Goal: Information Seeking & Learning: Learn about a topic

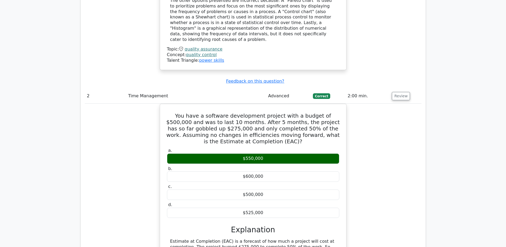
scroll to position [8460, 0]
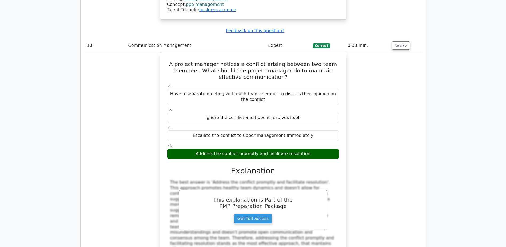
scroll to position [5135, 0]
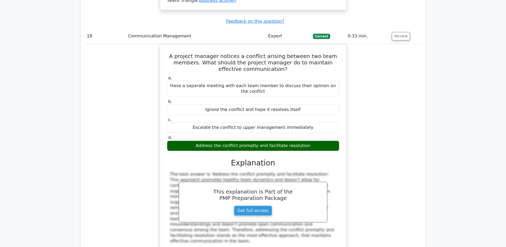
drag, startPoint x: 167, startPoint y: 118, endPoint x: 280, endPoint y: 124, distance: 113.9
copy h5 "In systems thinking, which of the following best describes the concept of emerg…"
drag, startPoint x: 171, startPoint y: 206, endPoint x: 281, endPoint y: 217, distance: 111.0
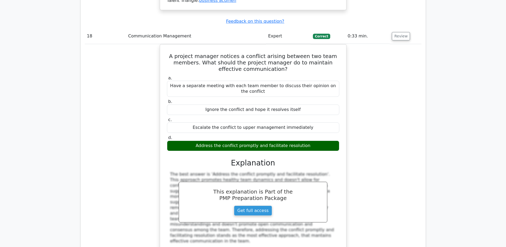
copy div "The phenomenon of complex behaviors and properties arising from the interaction…"
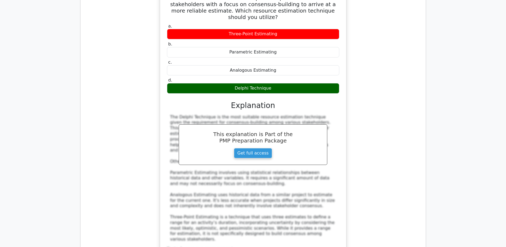
scroll to position [10820, 0]
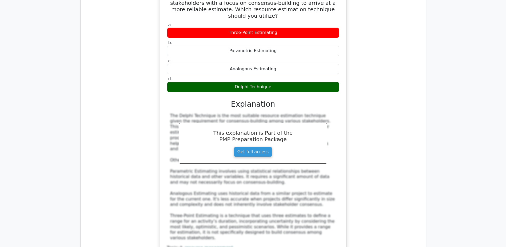
drag, startPoint x: 167, startPoint y: 88, endPoint x: 337, endPoint y: 100, distance: 170.5
copy h5 "In the context of Emergence in Complexity, the whole is ________ than the sum o…"
drag, startPoint x: 239, startPoint y: 131, endPoint x: 272, endPoint y: 130, distance: 33.6
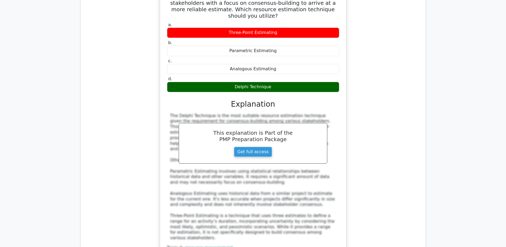
copy div "greater"
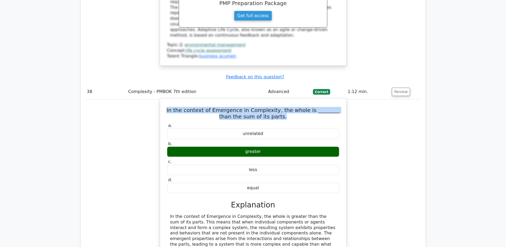
scroll to position [11274, 0]
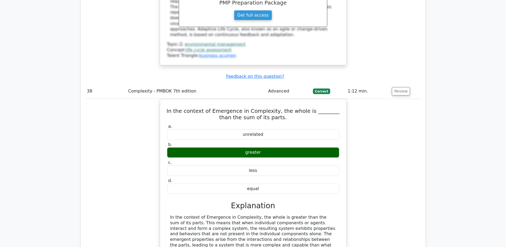
drag, startPoint x: 220, startPoint y: 109, endPoint x: 295, endPoint y: 108, distance: 75.3
copy h5 "What is a bid protest?"
drag, startPoint x: 172, startPoint y: 145, endPoint x: 311, endPoint y: 149, distance: 139.6
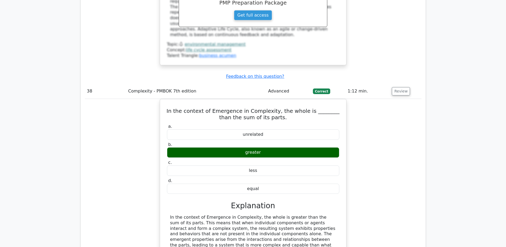
copy div "A complaint made to the appropriate contracting authority, alleging impropriety…"
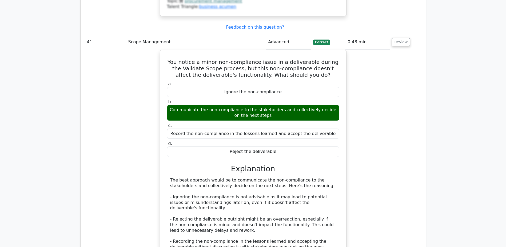
scroll to position [12101, 0]
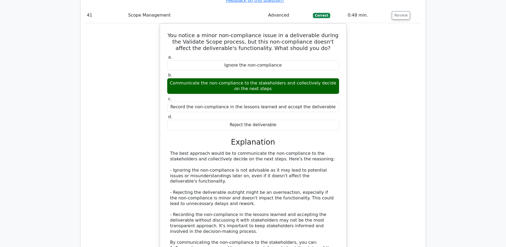
drag, startPoint x: 212, startPoint y: 84, endPoint x: 303, endPoint y: 82, distance: 90.5
copy h5 "What is boundary value analysis?"
drag, startPoint x: 196, startPoint y: 155, endPoint x: 312, endPoint y: 154, distance: 115.6
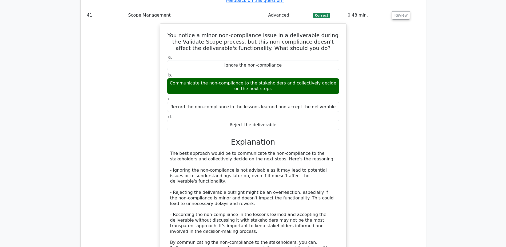
copy div "Testing the extremes of valid and invalid input values"
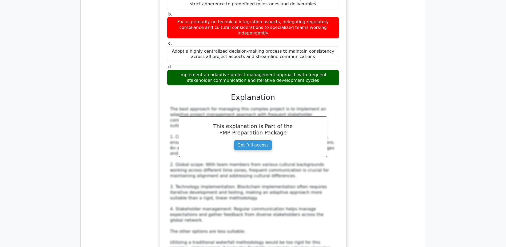
scroll to position [13355, 0]
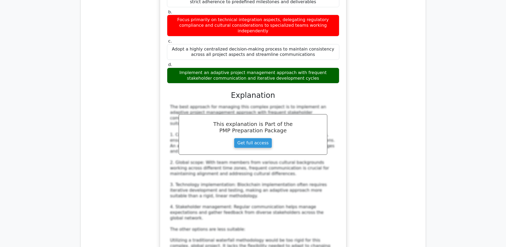
drag, startPoint x: 212, startPoint y: 194, endPoint x: 290, endPoint y: 195, distance: 78.5
copy div "Forecasted cyclone impacting the site"
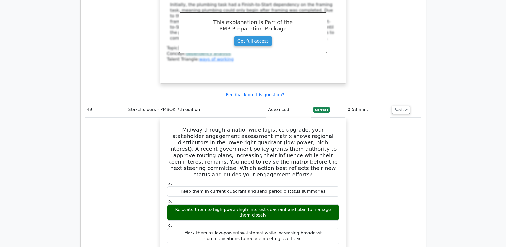
scroll to position [14543, 0]
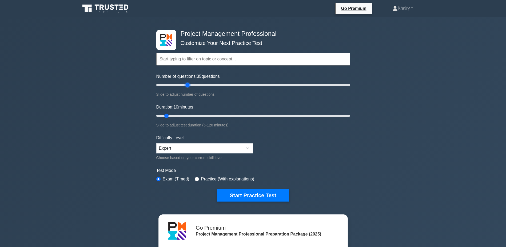
click at [188, 83] on input "Number of questions: 35 questions" at bounding box center [253, 85] width 194 height 6
type input "30"
click at [184, 83] on input "Number of questions: 30 questions" at bounding box center [253, 85] width 194 height 6
click at [191, 115] on input "Duration: 25 minutes" at bounding box center [253, 115] width 194 height 6
type input "30"
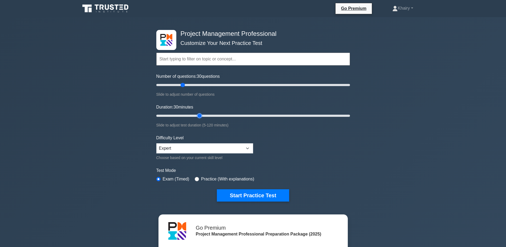
click at [200, 115] on input "Duration: 30 minutes" at bounding box center [253, 115] width 194 height 6
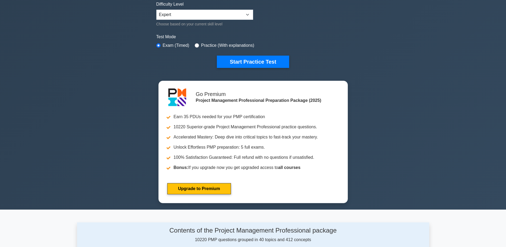
scroll to position [107, 0]
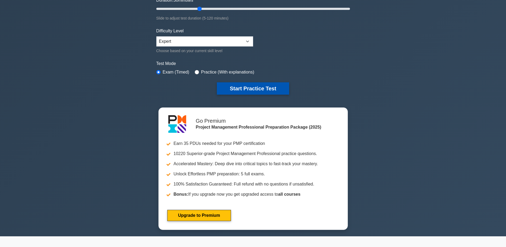
click at [244, 85] on button "Start Practice Test" at bounding box center [253, 88] width 72 height 12
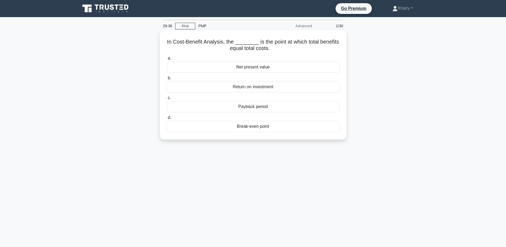
click at [244, 107] on div "Payback period" at bounding box center [253, 106] width 173 height 11
click at [167, 100] on input "c. Payback period" at bounding box center [167, 97] width 0 height 3
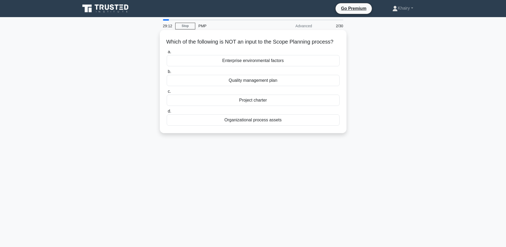
click at [241, 86] on div "Quality management plan" at bounding box center [253, 80] width 173 height 11
click at [167, 73] on input "b. Quality management plan" at bounding box center [167, 71] width 0 height 3
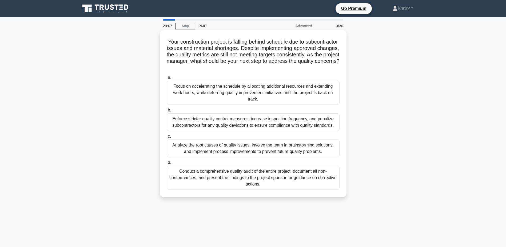
drag, startPoint x: 180, startPoint y: 39, endPoint x: 292, endPoint y: 66, distance: 115.5
click at [292, 66] on h5 "Your construction project is falling behind schedule due to subcontractor issue…" at bounding box center [253, 54] width 174 height 33
copy h5 "Your construction project is falling behind schedule due to subcontractor issue…"
click at [205, 149] on div "Analyze the root causes of quality issues, involve the team in brainstorming so…" at bounding box center [253, 148] width 173 height 18
click at [167, 138] on input "c. Analyze the root causes of quality issues, involve the team in brainstorming…" at bounding box center [167, 136] width 0 height 3
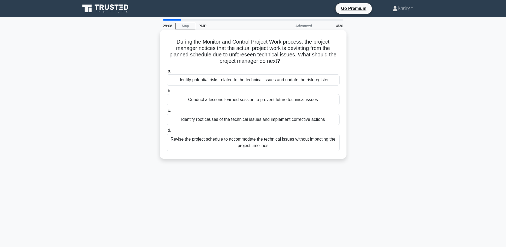
drag, startPoint x: 173, startPoint y: 38, endPoint x: 286, endPoint y: 61, distance: 114.6
click at [286, 61] on h5 "During the Monitor and Control Project Work process, the project manager notice…" at bounding box center [253, 51] width 174 height 26
copy h5 "During the Monitor and Control Project Work process, the project manager notice…"
click at [200, 118] on div "Identify root causes of the technical issues and implement corrective actions" at bounding box center [253, 119] width 173 height 11
click at [167, 112] on input "c. Identify root causes of the technical issues and implement corrective actions" at bounding box center [167, 110] width 0 height 3
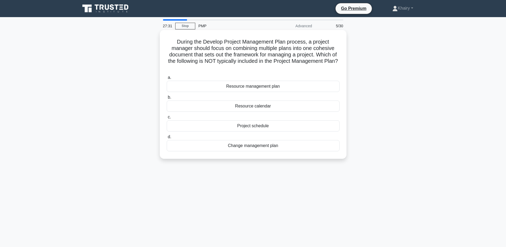
drag, startPoint x: 175, startPoint y: 40, endPoint x: 272, endPoint y: 68, distance: 101.1
click at [272, 68] on h5 "During the Develop Project Management Plan process, a project manager should fo…" at bounding box center [253, 54] width 174 height 33
copy h5 "During the Develop Project Management Plan process, a project manager should fo…"
click at [254, 106] on div "Resource calendar" at bounding box center [253, 105] width 173 height 11
click at [167, 99] on input "b. Resource calendar" at bounding box center [167, 97] width 0 height 3
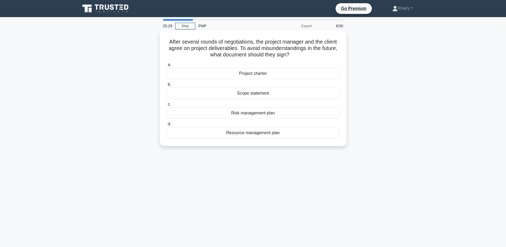
click at [249, 94] on div "Scope statement" at bounding box center [253, 93] width 173 height 11
click at [167, 86] on input "b. Scope statement" at bounding box center [167, 84] width 0 height 3
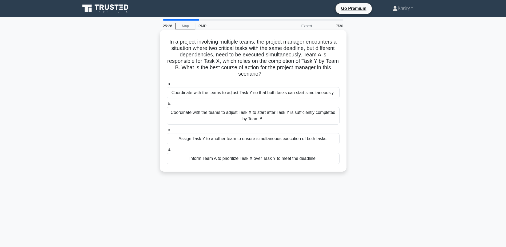
drag, startPoint x: 166, startPoint y: 40, endPoint x: 279, endPoint y: 76, distance: 118.6
click at [279, 76] on h5 "In a project involving multiple teams, the project manager encounters a situati…" at bounding box center [253, 57] width 174 height 39
copy h5 "In a project involving multiple teams, the project manager encounters a situati…"
click at [264, 115] on div "Coordinate with the teams to adjust Task X to start after Task Y is sufficientl…" at bounding box center [253, 116] width 173 height 18
click at [167, 105] on input "b. Coordinate with the teams to adjust Task X to start after Task Y is sufficie…" at bounding box center [167, 103] width 0 height 3
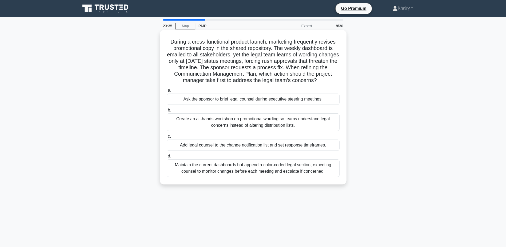
drag, startPoint x: 168, startPoint y: 40, endPoint x: 321, endPoint y: 80, distance: 158.3
click at [321, 80] on h5 "During a cross-functional product launch, marketing frequently revises promotio…" at bounding box center [253, 60] width 174 height 45
copy h5 "During a cross-functional product launch, marketing frequently revises promotio…"
click at [228, 171] on div "Maintain the current dashboards but append a color-coded legal section, expecti…" at bounding box center [253, 168] width 173 height 18
click at [167, 158] on input "d. Maintain the current dashboards but append a color-coded legal section, expe…" at bounding box center [167, 155] width 0 height 3
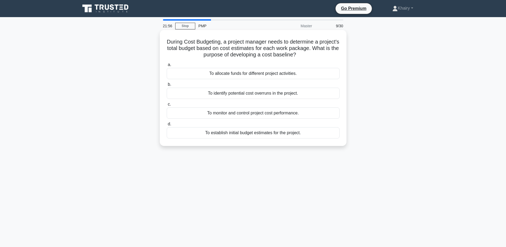
drag, startPoint x: 175, startPoint y: 38, endPoint x: 312, endPoint y: 57, distance: 138.2
click at [312, 57] on div "During Cost Budgeting, a project manager needs to determine a project's total b…" at bounding box center [253, 88] width 183 height 112
copy h5 "During Cost Budgeting, a project manager needs to determine a project's total b…"
click at [259, 134] on div "To establish initial budget estimates for the project." at bounding box center [253, 132] width 173 height 11
click at [167, 126] on input "d. To establish initial budget estimates for the project." at bounding box center [167, 123] width 0 height 3
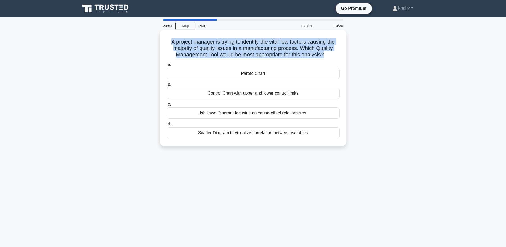
drag, startPoint x: 168, startPoint y: 41, endPoint x: 326, endPoint y: 57, distance: 159.4
click at [326, 57] on h5 "A project manager is trying to identify the vital few factors causing the major…" at bounding box center [253, 48] width 174 height 20
copy h5 "A project manager is trying to identify the vital few factors causing the major…"
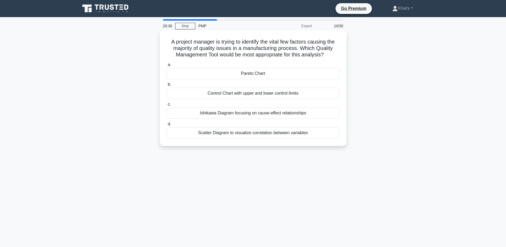
click at [247, 74] on div "Pareto Chart" at bounding box center [253, 73] width 173 height 11
click at [167, 66] on input "a. Pareto Chart" at bounding box center [167, 64] width 0 height 3
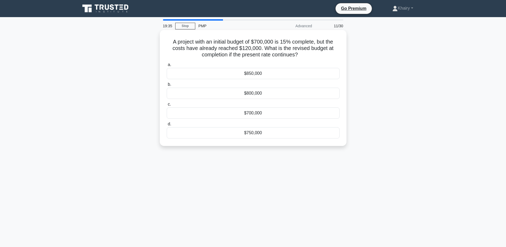
click at [253, 94] on div "$800,000" at bounding box center [253, 93] width 173 height 11
click at [167, 86] on input "b. $800,000" at bounding box center [167, 84] width 0 height 3
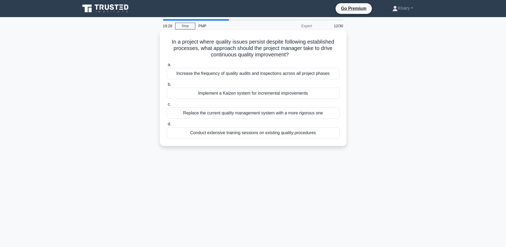
drag, startPoint x: 167, startPoint y: 41, endPoint x: 307, endPoint y: 54, distance: 140.0
click at [307, 54] on h5 "In a project where quality issues persist despite following established process…" at bounding box center [253, 48] width 174 height 20
copy h5 "In a project where quality issues persist despite following established process…"
click at [205, 75] on div "Increase the frequency of quality audits and inspections across all project pha…" at bounding box center [253, 73] width 173 height 11
click at [167, 66] on input "a. Increase the frequency of quality audits and inspections across all project …" at bounding box center [167, 64] width 0 height 3
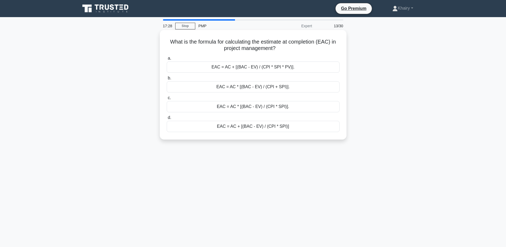
click at [234, 128] on div "EAC = AC + [(BAC - EV) / (CPI * SPI)]" at bounding box center [253, 126] width 173 height 11
click at [167, 119] on input "d. EAC = AC + [(BAC - EV) / (CPI * SPI)]" at bounding box center [167, 117] width 0 height 3
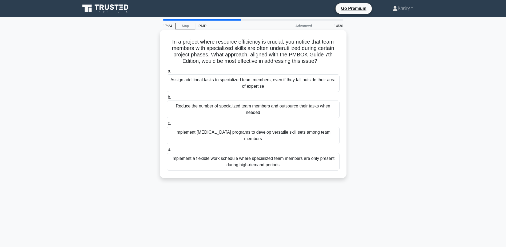
drag, startPoint x: 171, startPoint y: 39, endPoint x: 322, endPoint y: 62, distance: 152.9
click at [322, 62] on h5 "In a project where resource efficiency is crucial, you notice that team members…" at bounding box center [253, 51] width 174 height 26
copy h5 "In a project where resource efficiency is crucial, you notice that team members…"
click at [247, 160] on div "Implement a flexible work schedule where specialized team members are only pres…" at bounding box center [253, 162] width 173 height 18
click at [167, 151] on input "d. Implement a flexible work schedule where specialized team members are only p…" at bounding box center [167, 149] width 0 height 3
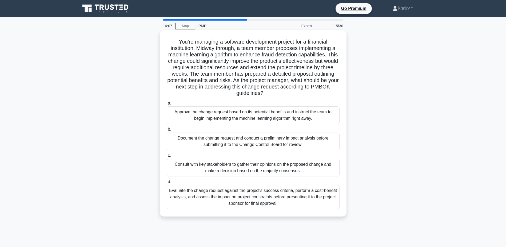
drag, startPoint x: 172, startPoint y: 38, endPoint x: 305, endPoint y: 93, distance: 143.5
click at [305, 93] on div "You're managing a software development project for a financial institution. Mid…" at bounding box center [253, 123] width 183 height 182
copy h5 "You're managing a software development project for a financial institution. Mid…"
click at [233, 197] on div "Evaluate the change request against the project's success criteria, perform a c…" at bounding box center [253, 197] width 173 height 24
click at [167, 183] on input "d. Evaluate the change request against the project's success criteria, perform …" at bounding box center [167, 181] width 0 height 3
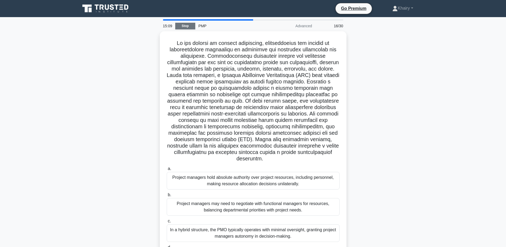
click at [184, 25] on link "Stop" at bounding box center [185, 26] width 20 height 7
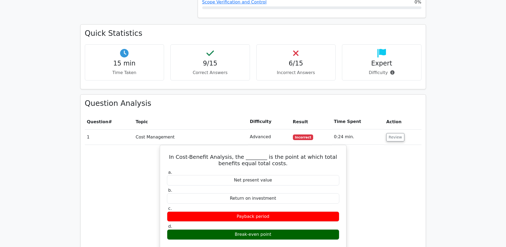
scroll to position [374, 0]
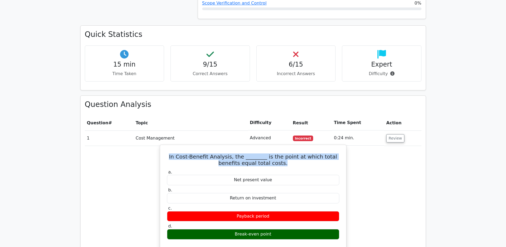
drag, startPoint x: 168, startPoint y: 139, endPoint x: 274, endPoint y: 144, distance: 106.6
click at [274, 153] on h5 "In Cost-Benefit Analysis, the ________ is the point at which total benefits equ…" at bounding box center [253, 159] width 173 height 13
copy h5 "In Cost-Benefit Analysis, the ________ is the point at which total benefits equ…"
drag, startPoint x: 236, startPoint y: 215, endPoint x: 275, endPoint y: 210, distance: 39.5
click at [275, 229] on div "Break-even point" at bounding box center [253, 234] width 172 height 10
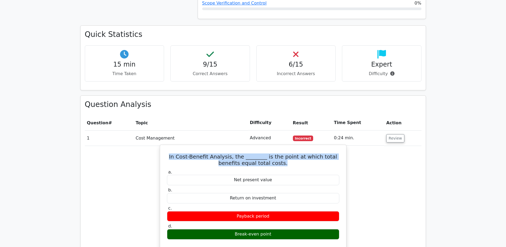
copy div "Break-even point"
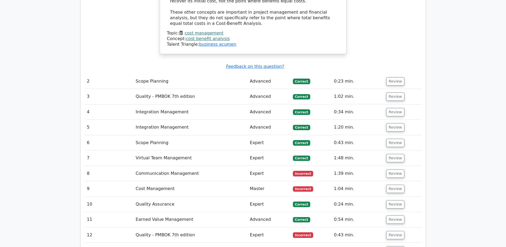
scroll to position [694, 0]
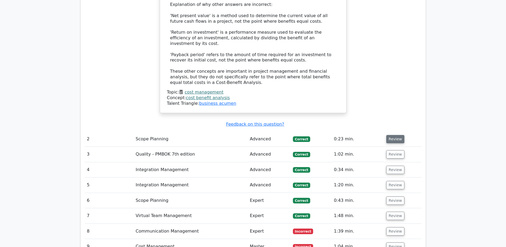
click at [392, 135] on button "Review" at bounding box center [395, 139] width 18 height 8
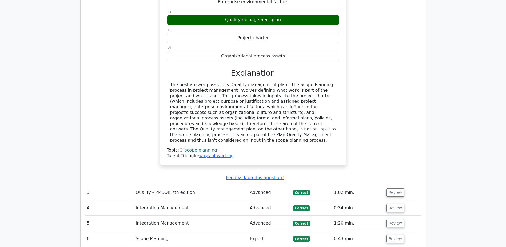
scroll to position [881, 0]
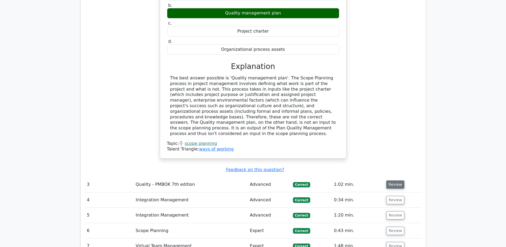
click at [390, 180] on button "Review" at bounding box center [395, 184] width 18 height 8
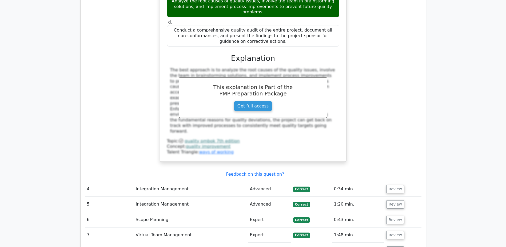
scroll to position [1201, 0]
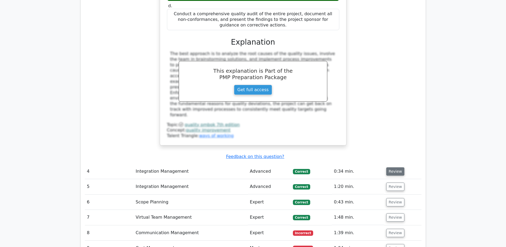
click at [395, 167] on button "Review" at bounding box center [395, 171] width 18 height 8
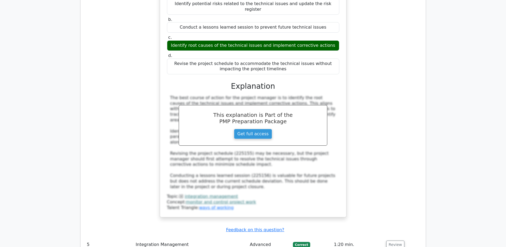
scroll to position [1441, 0]
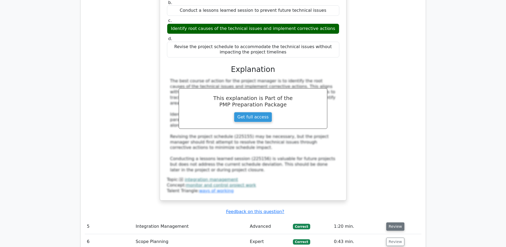
click at [392, 222] on button "Review" at bounding box center [395, 226] width 18 height 8
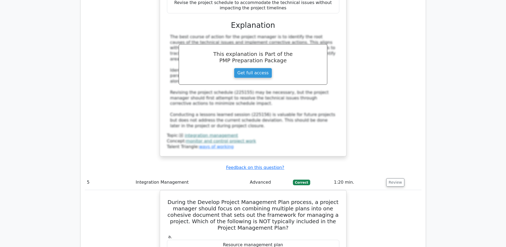
scroll to position [1495, 0]
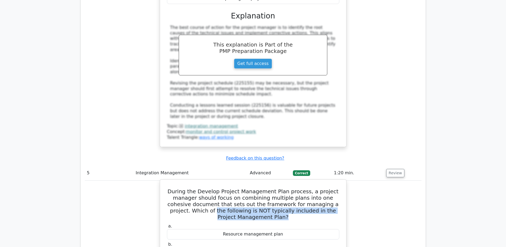
drag, startPoint x: 176, startPoint y: 134, endPoint x: 319, endPoint y: 142, distance: 143.0
click at [319, 188] on h5 "During the Develop Project Management Plan process, a project manager should fo…" at bounding box center [253, 204] width 173 height 32
copy h5 "the following is NOT typically included in the Project Management Plan?"
drag, startPoint x: 235, startPoint y: 176, endPoint x: 276, endPoint y: 174, distance: 40.9
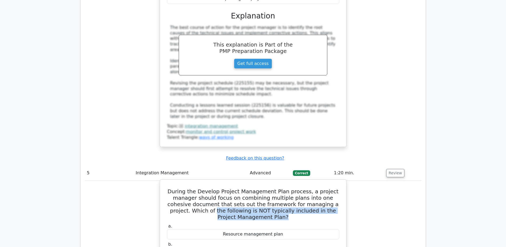
copy div "Resource calendar"
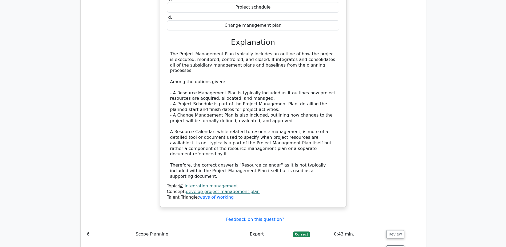
scroll to position [1761, 0]
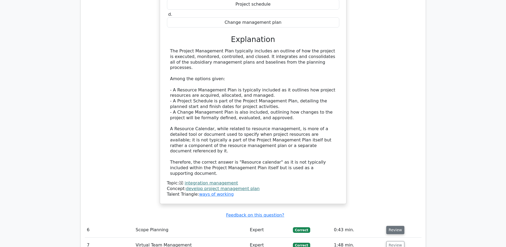
click at [394, 226] on button "Review" at bounding box center [395, 230] width 18 height 8
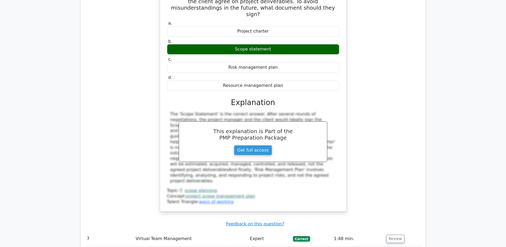
scroll to position [2055, 0]
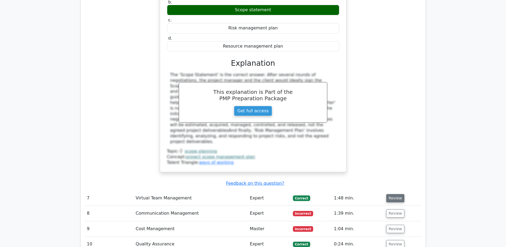
click at [397, 194] on button "Review" at bounding box center [395, 198] width 18 height 8
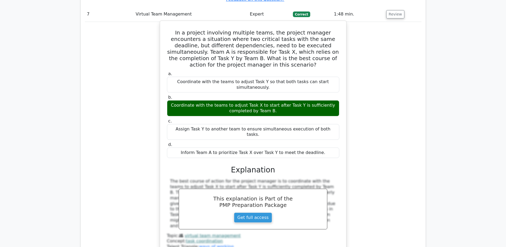
scroll to position [2242, 0]
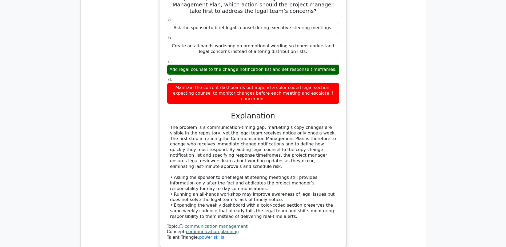
scroll to position [2589, 0]
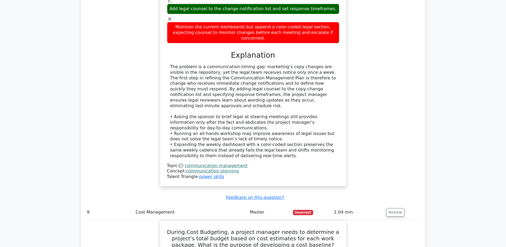
scroll to position [2642, 0]
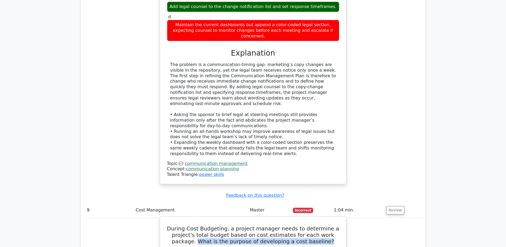
drag, startPoint x: 192, startPoint y: 103, endPoint x: 322, endPoint y: 104, distance: 130.0
click at [322, 225] on h5 "During Cost Budgeting, a project manager needs to determine a project's total b…" at bounding box center [253, 234] width 173 height 19
copy h5 "What is the purpose of developing a cost baseline?"
drag, startPoint x: 204, startPoint y: 155, endPoint x: 305, endPoint y: 153, distance: 100.6
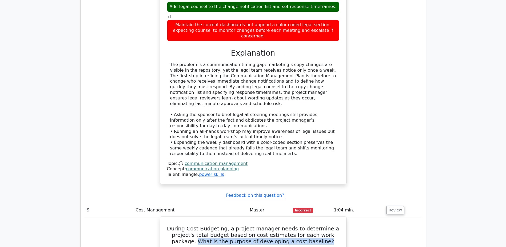
copy div "To monitor and control project cost performance."
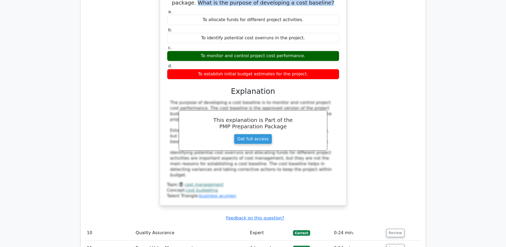
scroll to position [2882, 0]
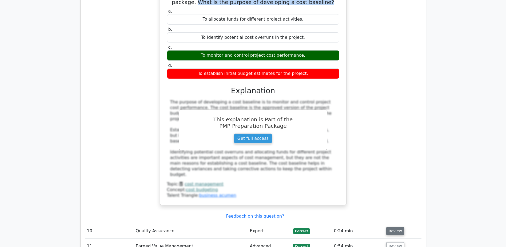
click at [394, 227] on button "Review" at bounding box center [395, 231] width 18 height 8
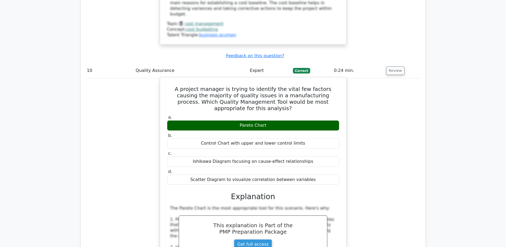
scroll to position [3176, 0]
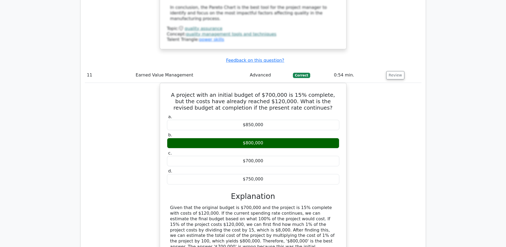
scroll to position [3416, 0]
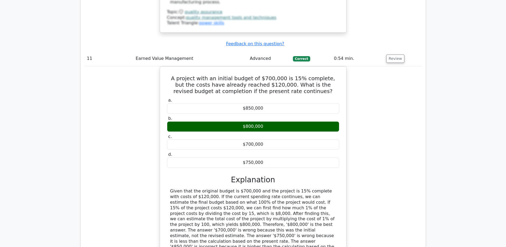
drag, startPoint x: 316, startPoint y: 145, endPoint x: 332, endPoint y: 148, distance: 16.0
copy h5 "to drive continuous quality improvement?"
drag, startPoint x: 194, startPoint y: 184, endPoint x: 317, endPoint y: 184, distance: 123.3
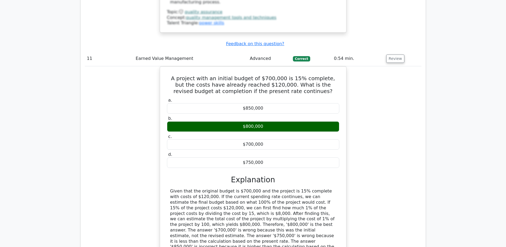
copy div "Implement a Kaizen system for incremental improvements"
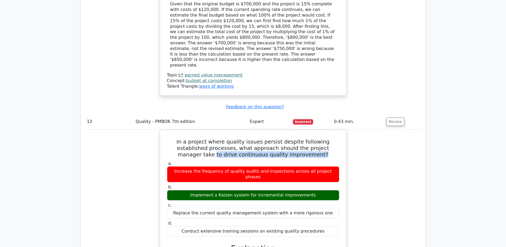
scroll to position [3736, 0]
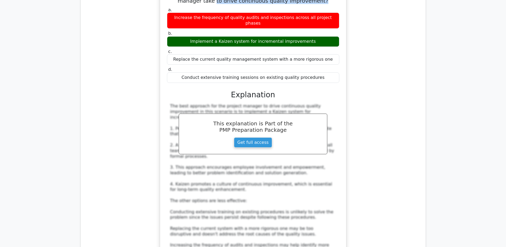
scroll to position [3790, 0]
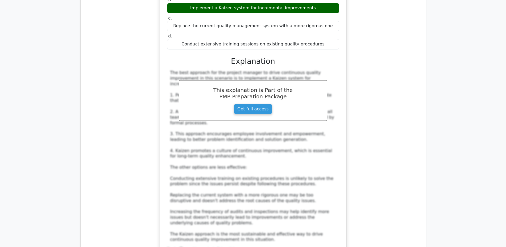
drag, startPoint x: 252, startPoint y: 112, endPoint x: 333, endPoint y: 110, distance: 80.4
copy h5 "the estimate at completion (EAC)"
drag, startPoint x: 218, startPoint y: 190, endPoint x: 297, endPoint y: 190, distance: 79.3
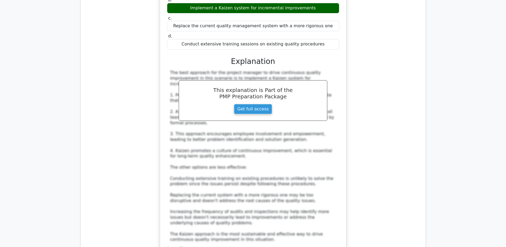
copy div "EAC = AC + [(BAC - EV) / (CPI * SPI)]"
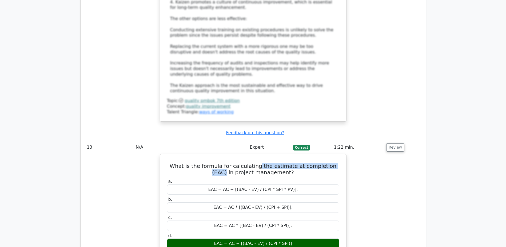
scroll to position [3950, 0]
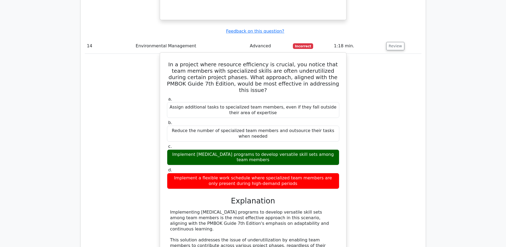
scroll to position [4323, 0]
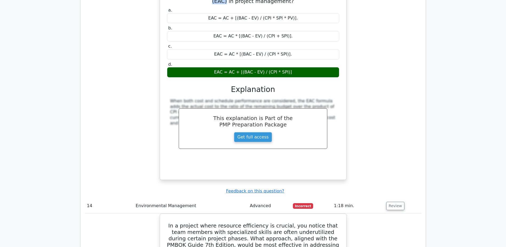
scroll to position [4110, 0]
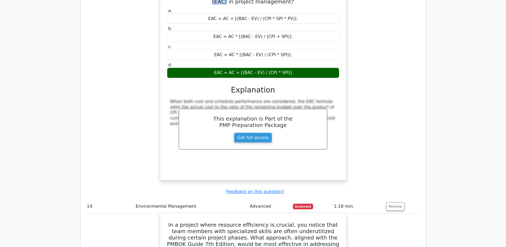
drag, startPoint x: 175, startPoint y: 107, endPoint x: 264, endPoint y: 115, distance: 89.5
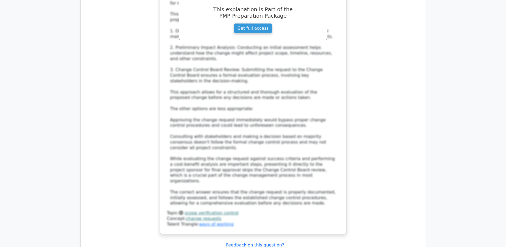
scroll to position [4910, 0]
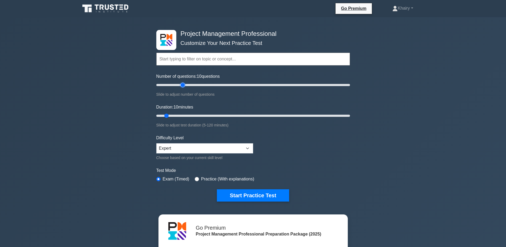
click at [181, 84] on input "Number of questions: 10 questions" at bounding box center [253, 85] width 194 height 6
click at [176, 83] on input "Number of questions: 30 questions" at bounding box center [253, 85] width 194 height 6
type input "20"
click at [175, 84] on input "Number of questions: 20 questions" at bounding box center [253, 85] width 194 height 6
type input "20"
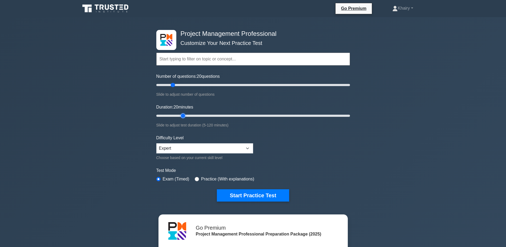
click at [181, 114] on input "Duration: 20 minutes" at bounding box center [253, 115] width 194 height 6
click at [242, 196] on button "Start Practice Test" at bounding box center [253, 195] width 72 height 12
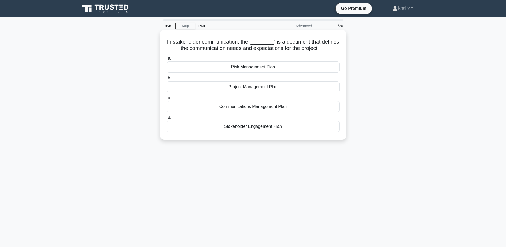
click at [228, 108] on div "Communications Management Plan" at bounding box center [253, 106] width 173 height 11
click at [167, 100] on input "c. Communications Management Plan" at bounding box center [167, 97] width 0 height 3
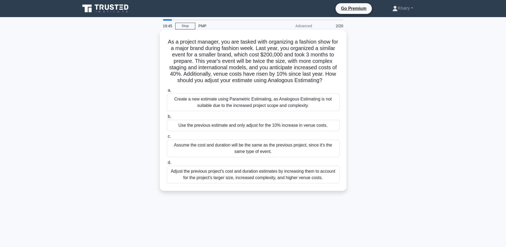
drag, startPoint x: 168, startPoint y: 39, endPoint x: 280, endPoint y: 85, distance: 121.6
click at [280, 84] on h5 "As a project manager, you are tasked with organizing a fashion show for a major…" at bounding box center [253, 60] width 174 height 45
copy h5 "As a project manager, you are tasked with organizing a fashion show for a major…"
click at [230, 182] on div "Adjust the previous project's cost and duration estimates by increasing them to…" at bounding box center [253, 174] width 173 height 18
click at [167, 164] on input "d. Adjust the previous project's cost and duration estimates by increasing them…" at bounding box center [167, 162] width 0 height 3
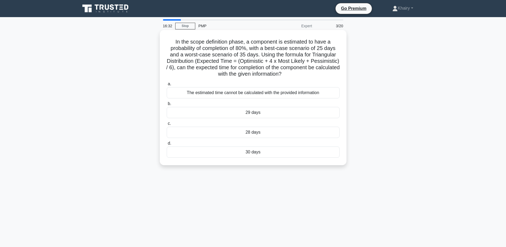
click at [202, 92] on div "The estimated time cannot be calculated with the provided information" at bounding box center [253, 92] width 173 height 11
click at [167, 86] on input "a. The estimated time cannot be calculated with the provided information" at bounding box center [167, 83] width 0 height 3
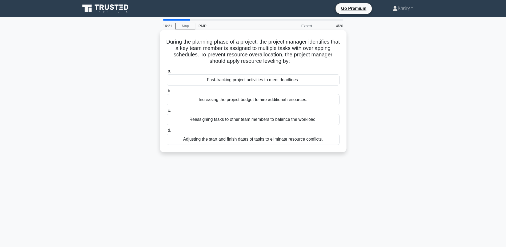
drag, startPoint x: 170, startPoint y: 39, endPoint x: 301, endPoint y: 61, distance: 132.7
click at [301, 61] on h5 "During the planning phase of a project, the project manager identifies that a k…" at bounding box center [253, 51] width 174 height 26
copy h5 "During the planning phase of a project, the project manager identifies that a k…"
click at [228, 119] on div "Reassigning tasks to other team members to balance the workload." at bounding box center [253, 119] width 173 height 11
click at [167, 112] on input "c. Reassigning tasks to other team members to balance the workload." at bounding box center [167, 110] width 0 height 3
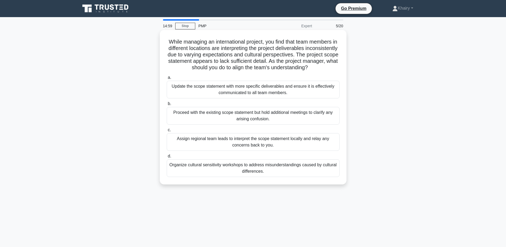
drag, startPoint x: 169, startPoint y: 36, endPoint x: 271, endPoint y: 76, distance: 109.4
click at [271, 76] on div "While managing an international project, you find that team members in differen…" at bounding box center [253, 107] width 183 height 150
copy h5 "While managing an international project, you find that team members in differen…"
click at [212, 96] on div "Update the scope statement with more specific deliverables and ensure it is eff…" at bounding box center [253, 90] width 173 height 18
click at [167, 79] on input "a. Update the scope statement with more specific deliverables and ensure it is …" at bounding box center [167, 77] width 0 height 3
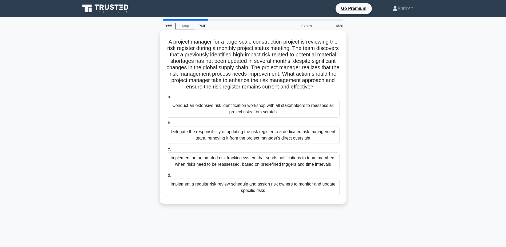
drag, startPoint x: 166, startPoint y: 40, endPoint x: 283, endPoint y: 97, distance: 130.0
click at [283, 97] on div "A project manager for a large-scale construction project is reviewing the risk …" at bounding box center [253, 116] width 183 height 169
copy h5 "A project manager for a large-scale construction project is reviewing the risk …"
click at [250, 192] on div "Implement a regular risk review schedule and assign risk owners to monitor and …" at bounding box center [253, 187] width 173 height 18
click at [167, 177] on input "d. Implement a regular risk review schedule and assign risk owners to monitor a…" at bounding box center [167, 174] width 0 height 3
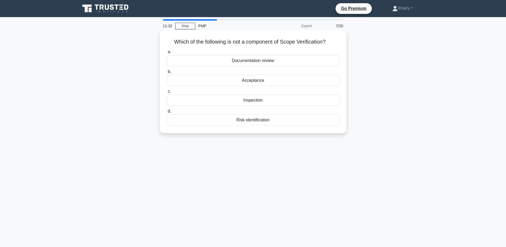
click at [247, 122] on div "Risk identification" at bounding box center [253, 119] width 173 height 11
click at [167, 113] on input "d. Risk identification" at bounding box center [167, 110] width 0 height 3
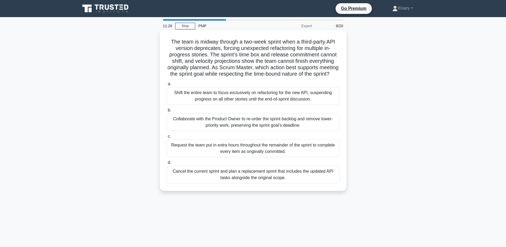
drag, startPoint x: 167, startPoint y: 38, endPoint x: 293, endPoint y: 77, distance: 131.3
click at [293, 77] on div "The team is midway through a two-week sprint when a third-party API version dep…" at bounding box center [253, 110] width 183 height 156
copy h5 "The team is midway through a two-week sprint when a third-party API version dep…"
click at [238, 131] on div "Collaborate with the Product Owner to re-order the sprint backlog and remove lo…" at bounding box center [253, 122] width 173 height 18
click at [167, 112] on input "b. Collaborate with the Product Owner to re-order the sprint backlog and remove…" at bounding box center [167, 109] width 0 height 3
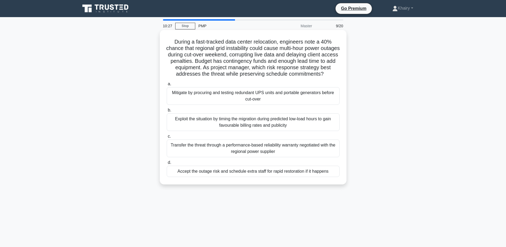
drag, startPoint x: 171, startPoint y: 38, endPoint x: 283, endPoint y: 78, distance: 119.0
click at [283, 78] on div "During a fast-tracked data center relocation, engineers note a 40% chance that …" at bounding box center [253, 107] width 183 height 150
copy h5 "During a fast-tracked data center relocation, engineers note a 40% chance that …"
click at [220, 100] on div "Mitigate by procuring and testing redundant UPS units and portable generators b…" at bounding box center [253, 96] width 173 height 18
click at [167, 86] on input "a. Mitigate by procuring and testing redundant UPS units and portable generator…" at bounding box center [167, 83] width 0 height 3
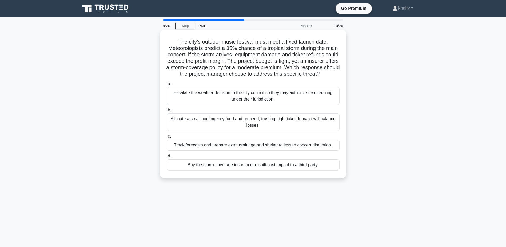
drag, startPoint x: 176, startPoint y: 39, endPoint x: 299, endPoint y: 78, distance: 129.3
click at [299, 77] on h5 "The city’s outdoor music festival must meet a fixed launch date. Meteorologists…" at bounding box center [253, 57] width 174 height 39
copy h5 "The city’s outdoor music festival must meet a fixed launch date. Meteorologists…"
click at [238, 170] on div "Buy the storm-coverage insurance to shift cost impact to a third party." at bounding box center [253, 164] width 173 height 11
click at [167, 158] on input "d. Buy the storm-coverage insurance to shift cost impact to a third party." at bounding box center [167, 155] width 0 height 3
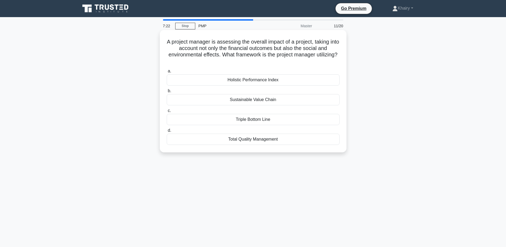
drag, startPoint x: 171, startPoint y: 40, endPoint x: 278, endPoint y: 61, distance: 109.5
click at [278, 61] on h5 "A project manager is assessing the overall impact of a project, taking into acc…" at bounding box center [253, 51] width 174 height 26
copy h5 "A project manager is assessing the overall impact of a project, taking into acc…"
drag, startPoint x: 284, startPoint y: 78, endPoint x: 220, endPoint y: 85, distance: 63.9
click at [220, 85] on div "Holistic Performance Index" at bounding box center [253, 79] width 173 height 11
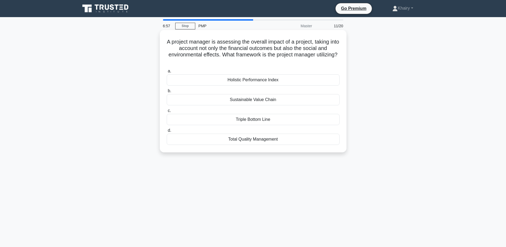
copy div "Holistic Performance Index"
drag, startPoint x: 280, startPoint y: 99, endPoint x: 226, endPoint y: 104, distance: 54.7
click at [226, 104] on div "Sustainable Value Chain" at bounding box center [253, 99] width 173 height 11
copy div "Sustainable Value Chain"
click at [235, 80] on div "Holistic Performance Index" at bounding box center [253, 79] width 173 height 11
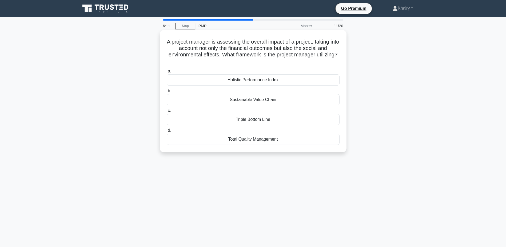
click at [167, 73] on input "a. Holistic Performance Index" at bounding box center [167, 70] width 0 height 3
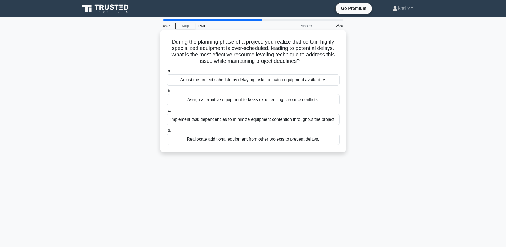
drag, startPoint x: 167, startPoint y: 39, endPoint x: 307, endPoint y: 63, distance: 142.0
click at [307, 63] on h5 "During the planning phase of a project, you realize that certain highly special…" at bounding box center [253, 51] width 174 height 26
click at [211, 122] on div "Implement task dependencies to minimize equipment contention throughout the pro…" at bounding box center [253, 119] width 173 height 11
click at [167, 112] on input "c. Implement task dependencies to minimize equipment contention throughout the …" at bounding box center [167, 110] width 0 height 3
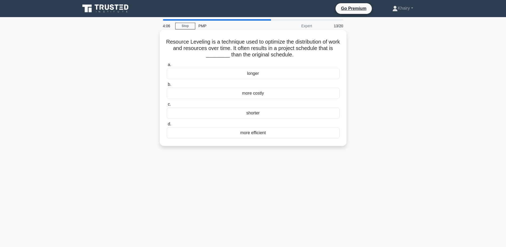
click at [250, 134] on div "more efficient" at bounding box center [253, 132] width 173 height 11
click at [167, 126] on input "d. more efficient" at bounding box center [167, 123] width 0 height 3
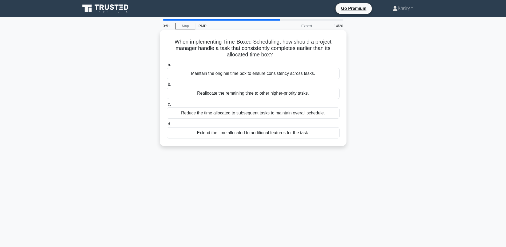
drag, startPoint x: 169, startPoint y: 39, endPoint x: 281, endPoint y: 55, distance: 113.8
click at [281, 55] on h5 "When implementing Time-Boxed Scheduling, how should a project manager handle a …" at bounding box center [253, 48] width 174 height 20
click at [306, 113] on div "Reduce the time allocated to subsequent tasks to maintain overall schedule." at bounding box center [253, 112] width 173 height 11
click at [167, 106] on input "c. Reduce the time allocated to subsequent tasks to maintain overall schedule." at bounding box center [167, 103] width 0 height 3
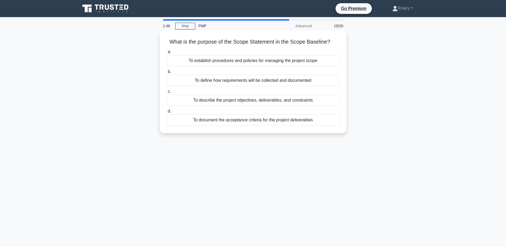
click at [257, 121] on div "To document the acceptance criteria for the project deliverables" at bounding box center [253, 119] width 173 height 11
click at [167, 113] on input "d. To document the acceptance criteria for the project deliverables" at bounding box center [167, 110] width 0 height 3
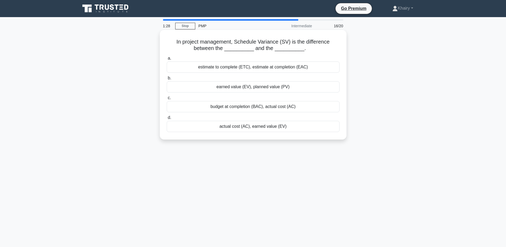
click at [228, 89] on div "earned value (EV), planned value (PV)" at bounding box center [253, 86] width 173 height 11
click at [167, 80] on input "b. earned value (EV), planned value (PV)" at bounding box center [167, 77] width 0 height 3
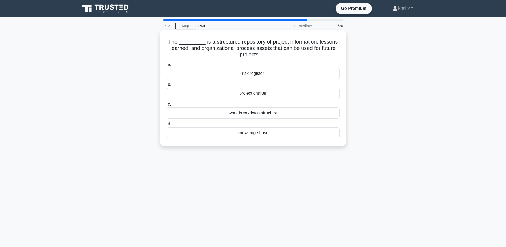
click at [252, 133] on div "knowledge base" at bounding box center [253, 132] width 173 height 11
click at [167, 126] on input "d. knowledge base" at bounding box center [167, 123] width 0 height 3
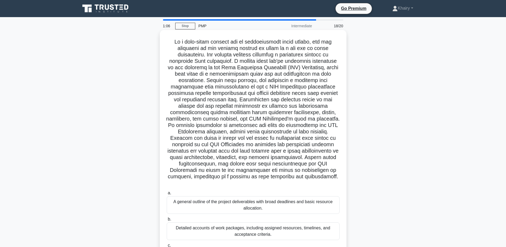
drag, startPoint x: 173, startPoint y: 40, endPoint x: 299, endPoint y: 186, distance: 193.0
click at [299, 186] on h5 ".spinner_0XTQ{transform-origin:center;animation:spinner_y6GP .75s linear infini…" at bounding box center [253, 112] width 174 height 148
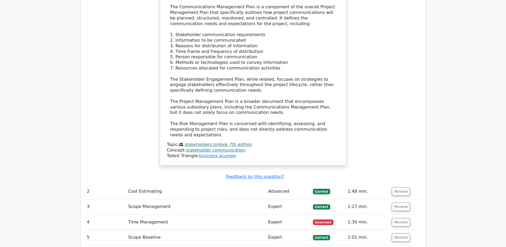
scroll to position [721, 0]
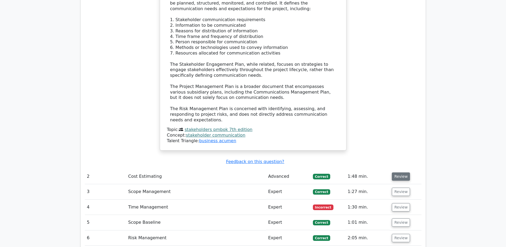
click at [400, 172] on button "Review" at bounding box center [401, 176] width 18 height 8
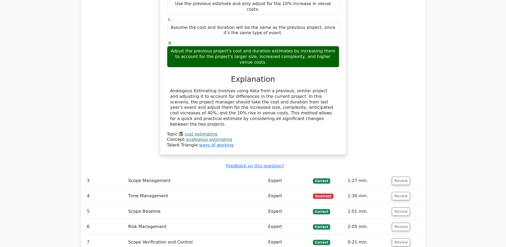
scroll to position [1014, 0]
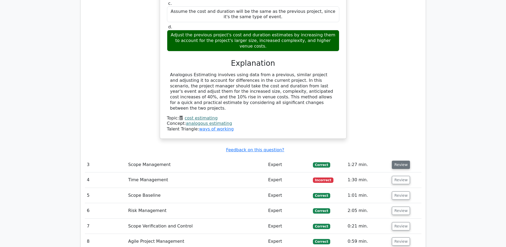
click at [396, 160] on button "Review" at bounding box center [401, 164] width 18 height 8
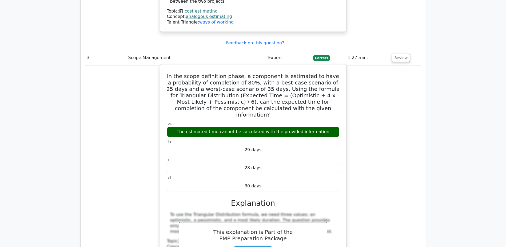
scroll to position [1228, 0]
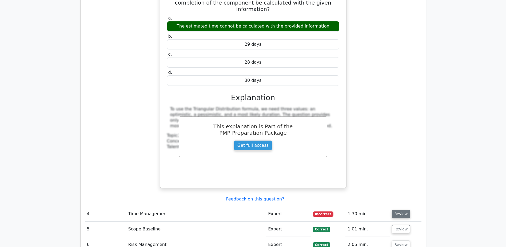
click at [395, 210] on button "Review" at bounding box center [401, 214] width 18 height 8
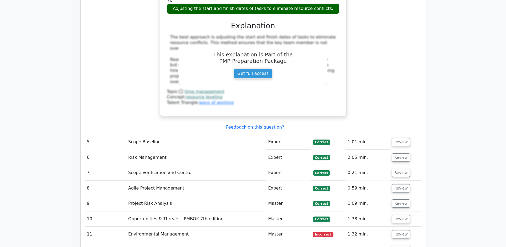
scroll to position [1575, 0]
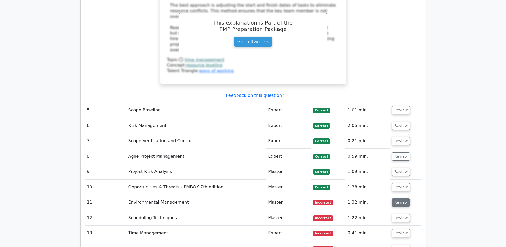
click at [402, 198] on button "Review" at bounding box center [401, 202] width 18 height 8
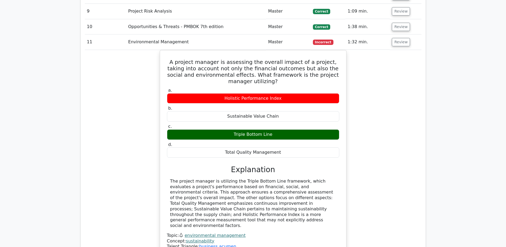
scroll to position [1788, 0]
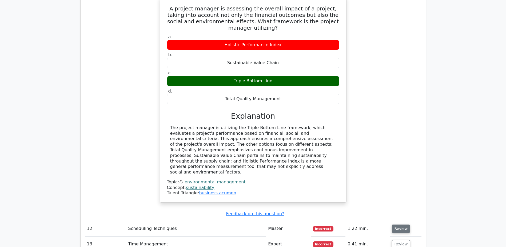
click at [401, 224] on button "Review" at bounding box center [401, 228] width 18 height 8
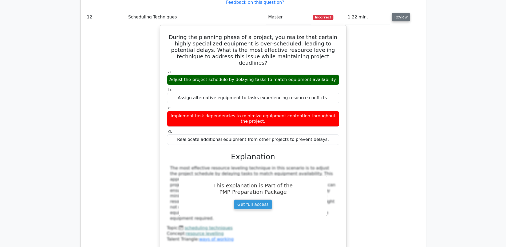
scroll to position [2002, 0]
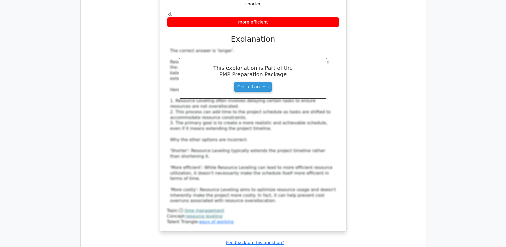
scroll to position [2375, 0]
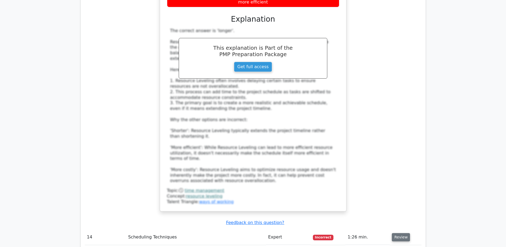
click at [401, 233] on button "Review" at bounding box center [401, 237] width 18 height 8
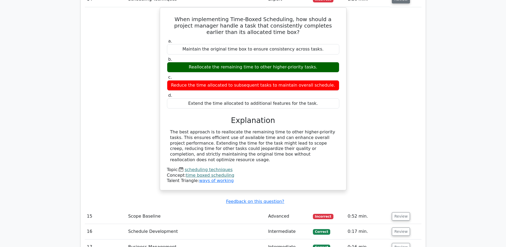
scroll to position [2615, 0]
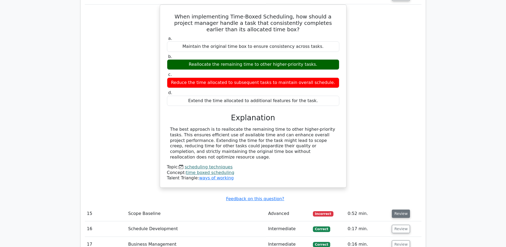
click at [400, 209] on button "Review" at bounding box center [401, 213] width 18 height 8
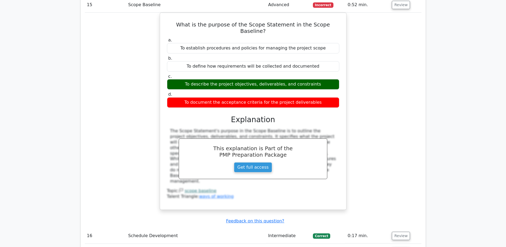
scroll to position [2829, 0]
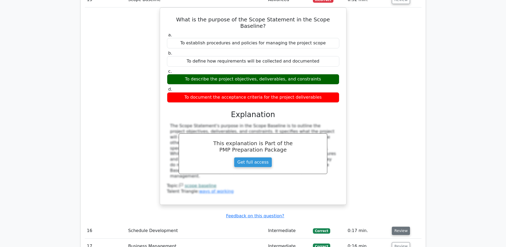
click at [398, 226] on button "Review" at bounding box center [401, 230] width 18 height 8
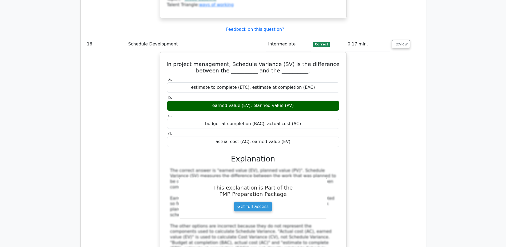
scroll to position [3096, 0]
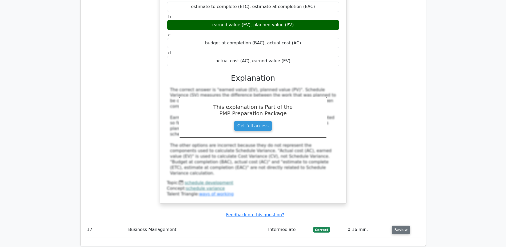
click at [398, 225] on button "Review" at bounding box center [401, 229] width 18 height 8
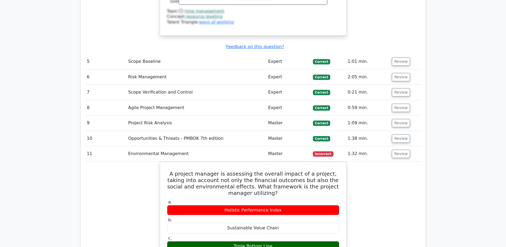
scroll to position [1601, 0]
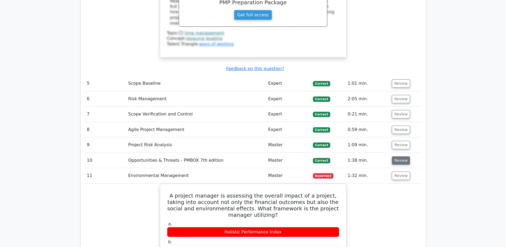
click at [401, 156] on button "Review" at bounding box center [401, 160] width 18 height 8
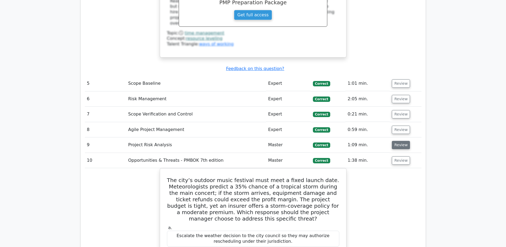
click at [401, 141] on button "Review" at bounding box center [401, 145] width 18 height 8
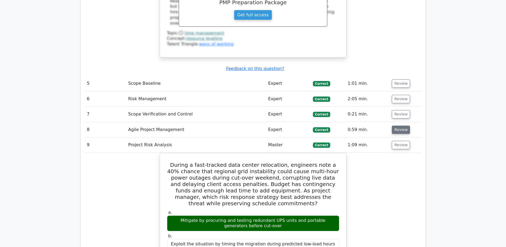
click at [399, 125] on button "Review" at bounding box center [401, 129] width 18 height 8
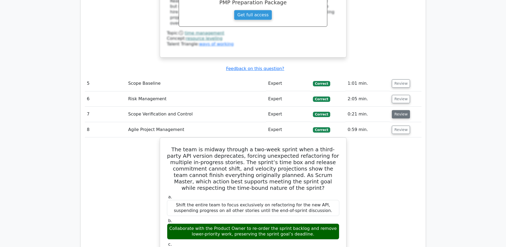
click at [398, 110] on button "Review" at bounding box center [401, 114] width 18 height 8
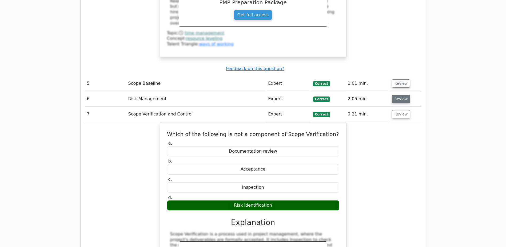
click at [399, 95] on button "Review" at bounding box center [401, 99] width 18 height 8
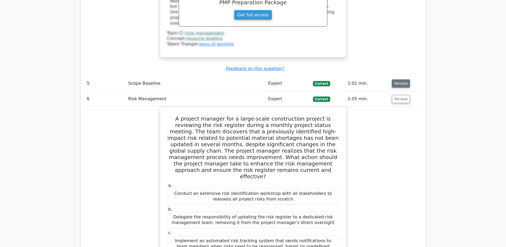
click at [400, 79] on button "Review" at bounding box center [401, 83] width 18 height 8
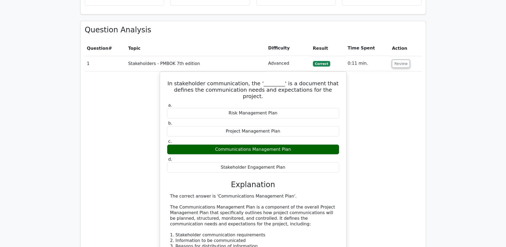
scroll to position [560, 0]
